Goal: Task Accomplishment & Management: Manage account settings

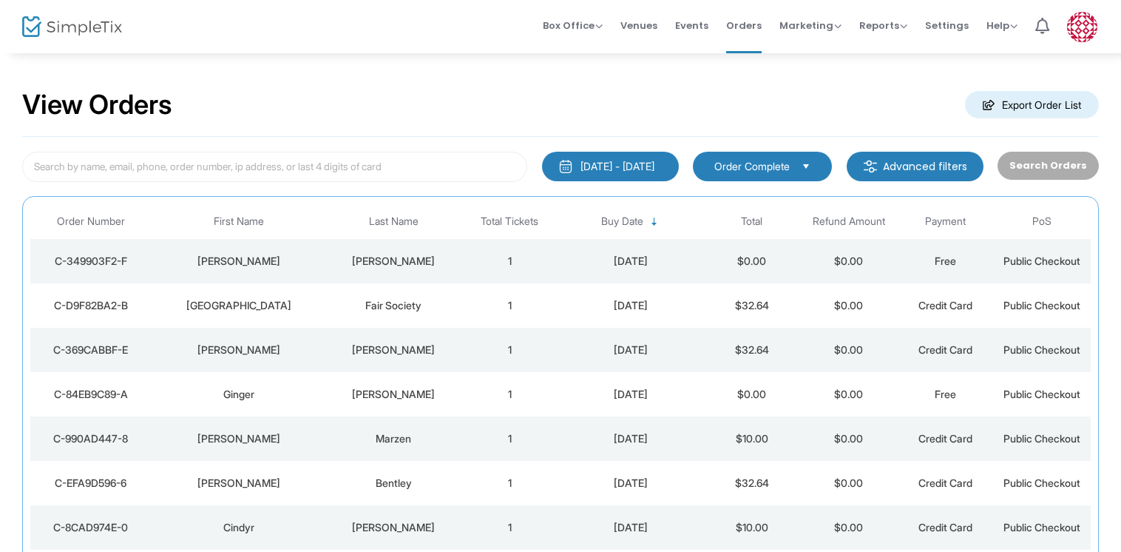
drag, startPoint x: 1080, startPoint y: 28, endPoint x: 811, endPoint y: 83, distance: 274.8
click at [811, 83] on div "View Orders Export Order List" at bounding box center [560, 105] width 1077 height 63
click at [1087, 24] on img at bounding box center [1082, 27] width 30 height 30
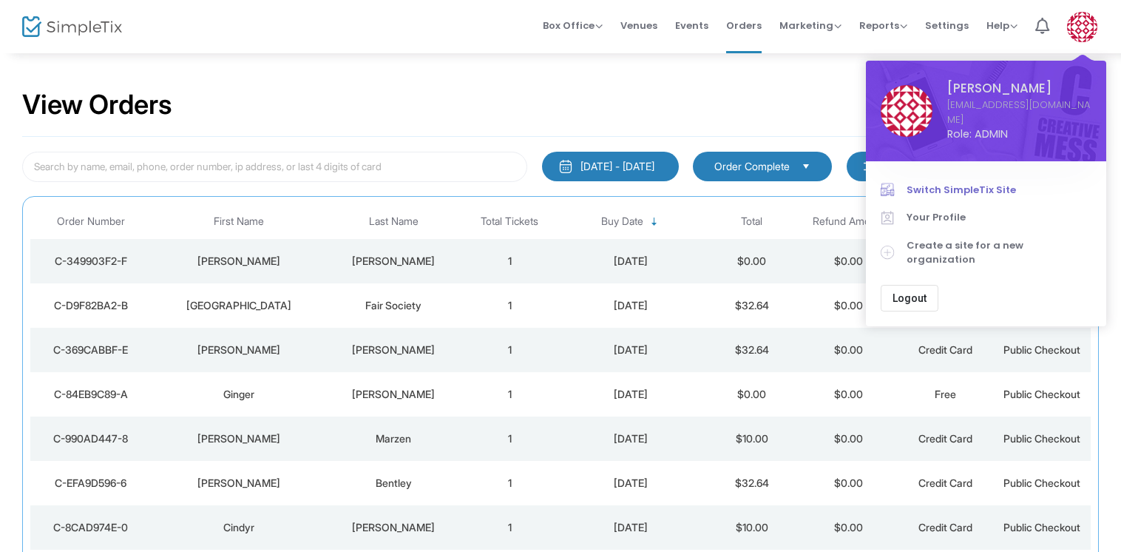
click at [965, 189] on span "Switch SimpleTix Site" at bounding box center [999, 190] width 185 height 15
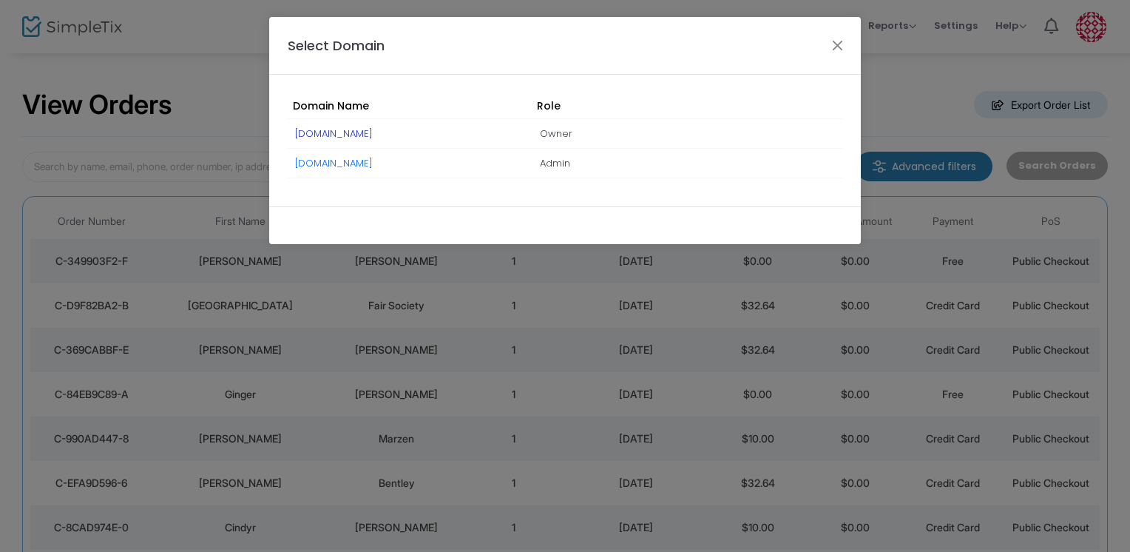
click at [373, 133] on link "[DOMAIN_NAME]" at bounding box center [334, 133] width 78 height 14
